Goal: Task Accomplishment & Management: Manage account settings

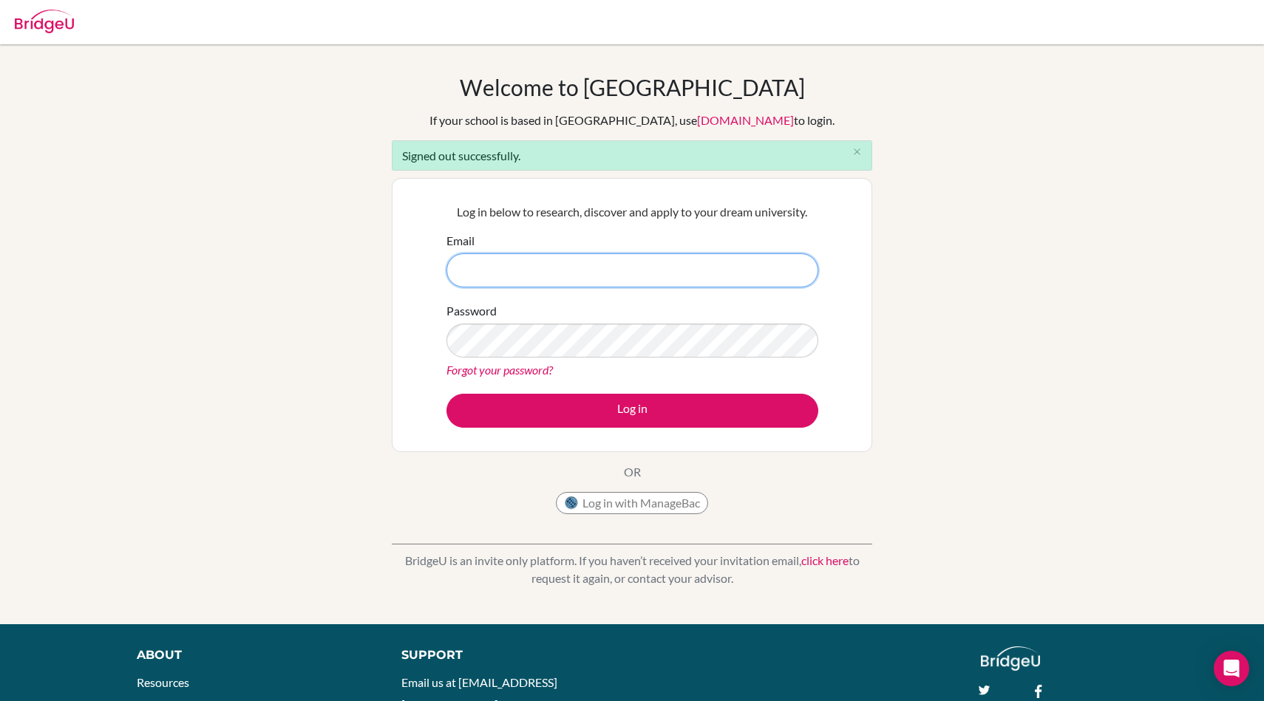
type input "[EMAIL_ADDRESS][DOMAIN_NAME]"
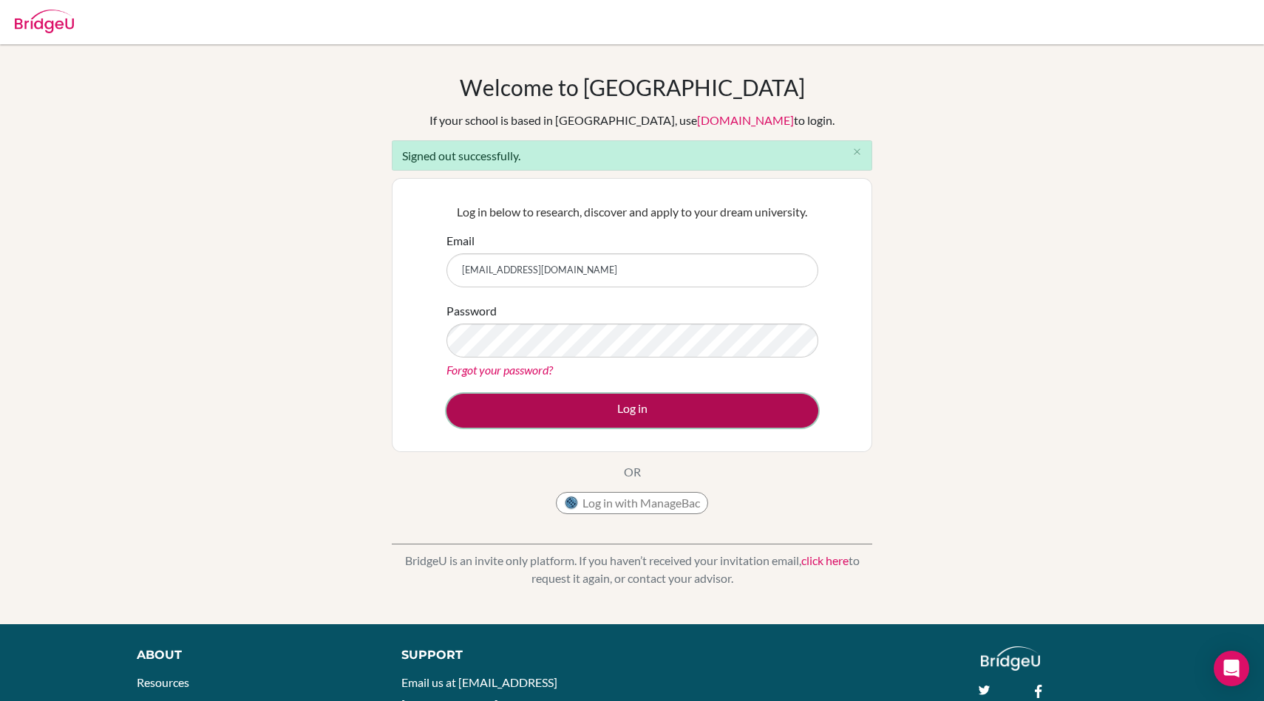
click at [638, 408] on button "Log in" at bounding box center [632, 411] width 372 height 34
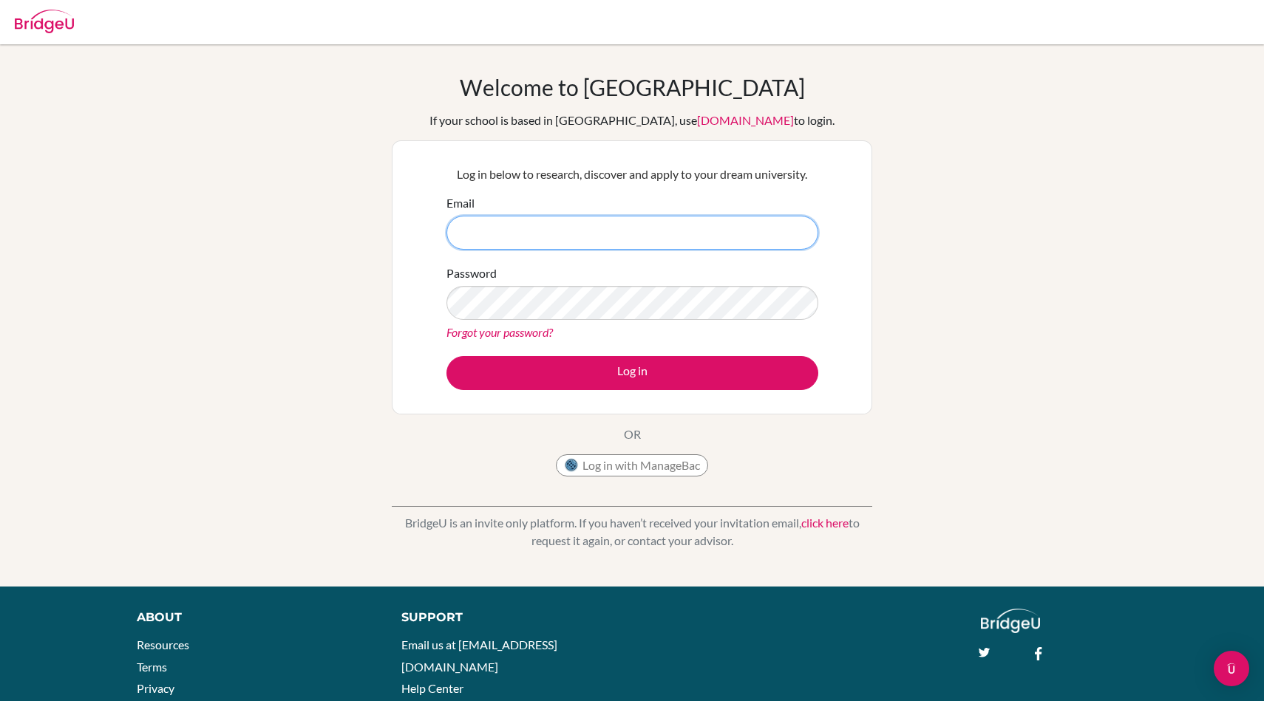
click at [550, 222] on input "Email" at bounding box center [632, 233] width 372 height 34
type input "[EMAIL_ADDRESS][DOMAIN_NAME]"
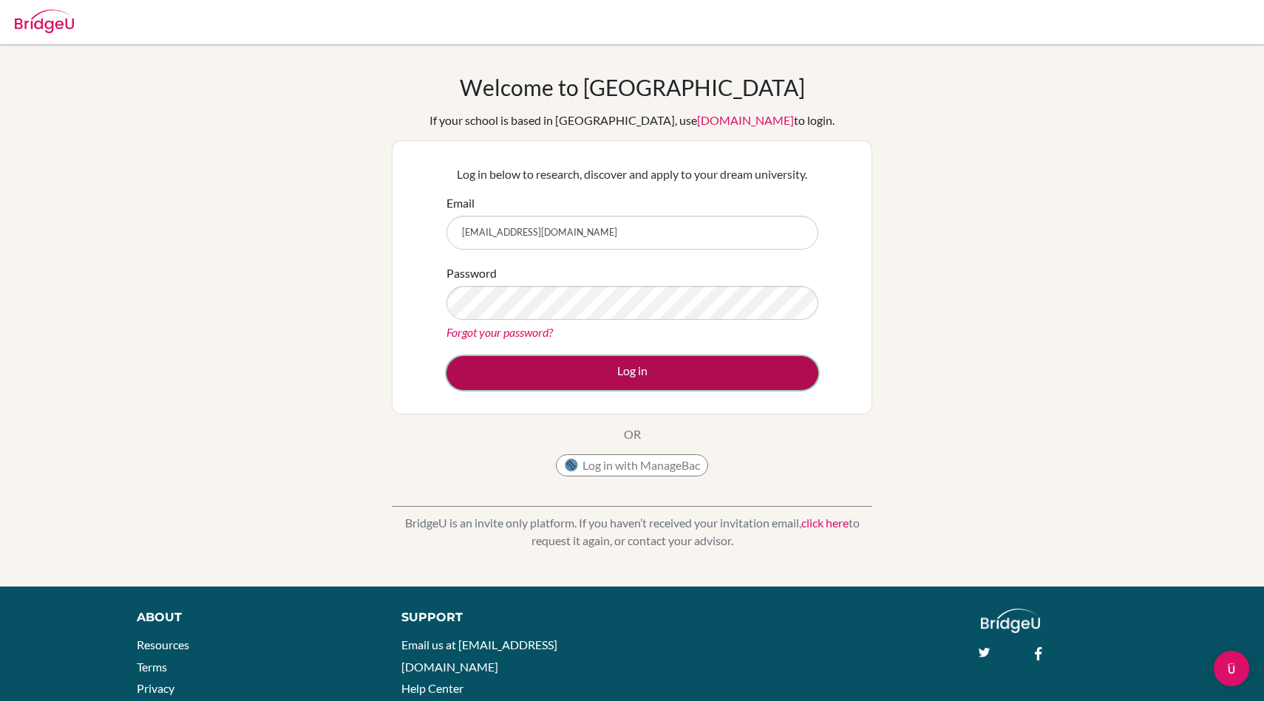
click at [613, 384] on button "Log in" at bounding box center [632, 373] width 372 height 34
